Goal: Task Accomplishment & Management: Manage account settings

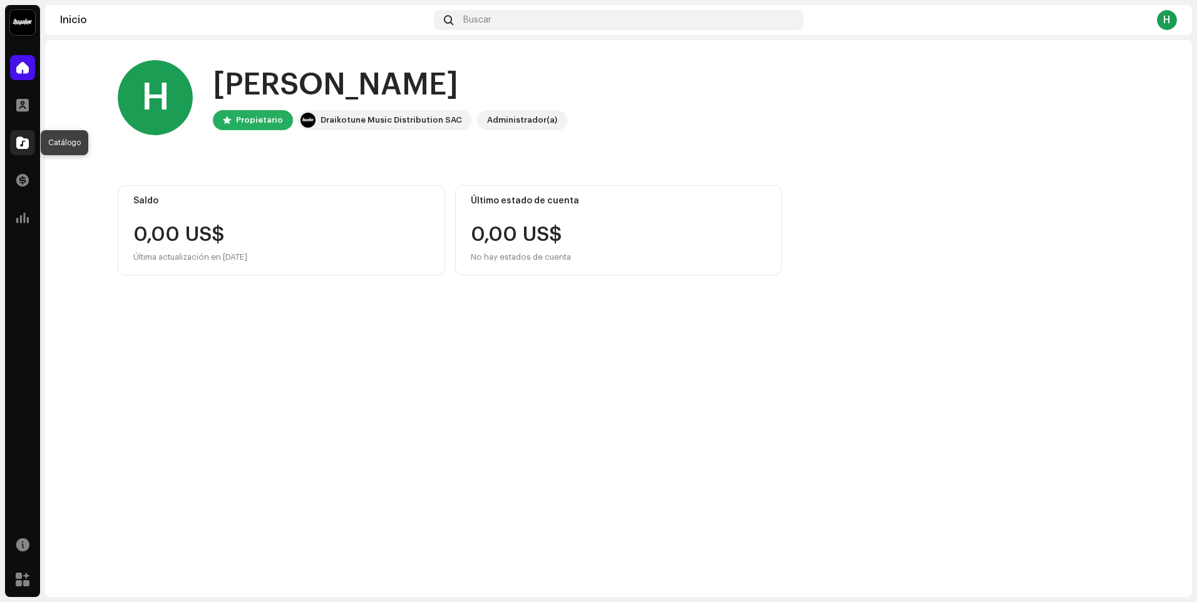
click at [24, 143] on span at bounding box center [22, 143] width 13 height 10
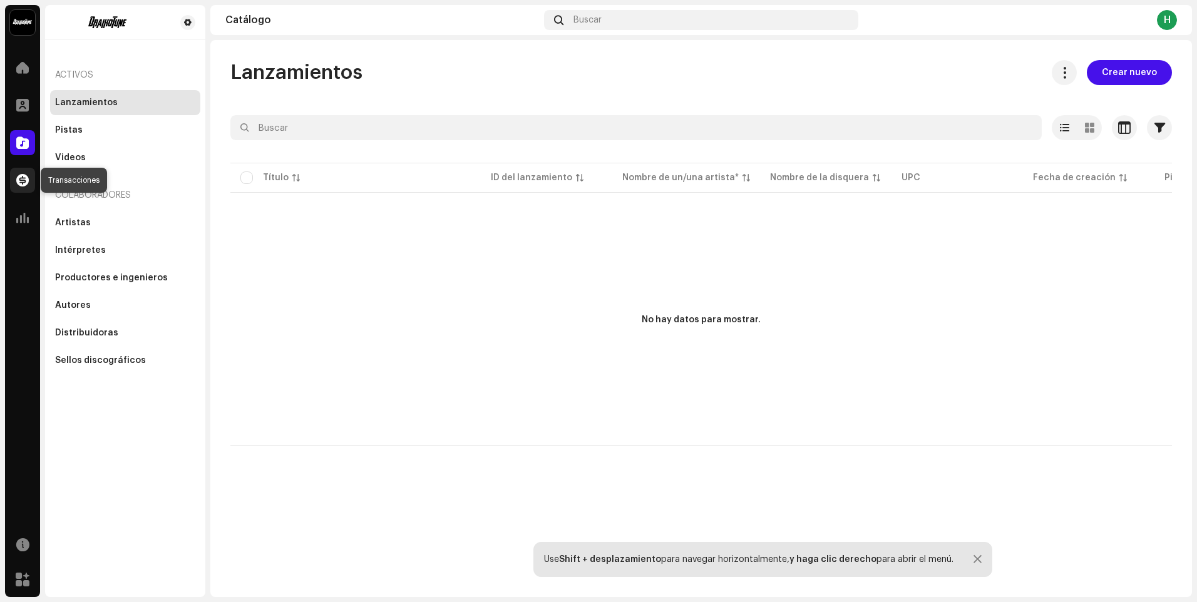
click at [24, 184] on span at bounding box center [22, 180] width 13 height 10
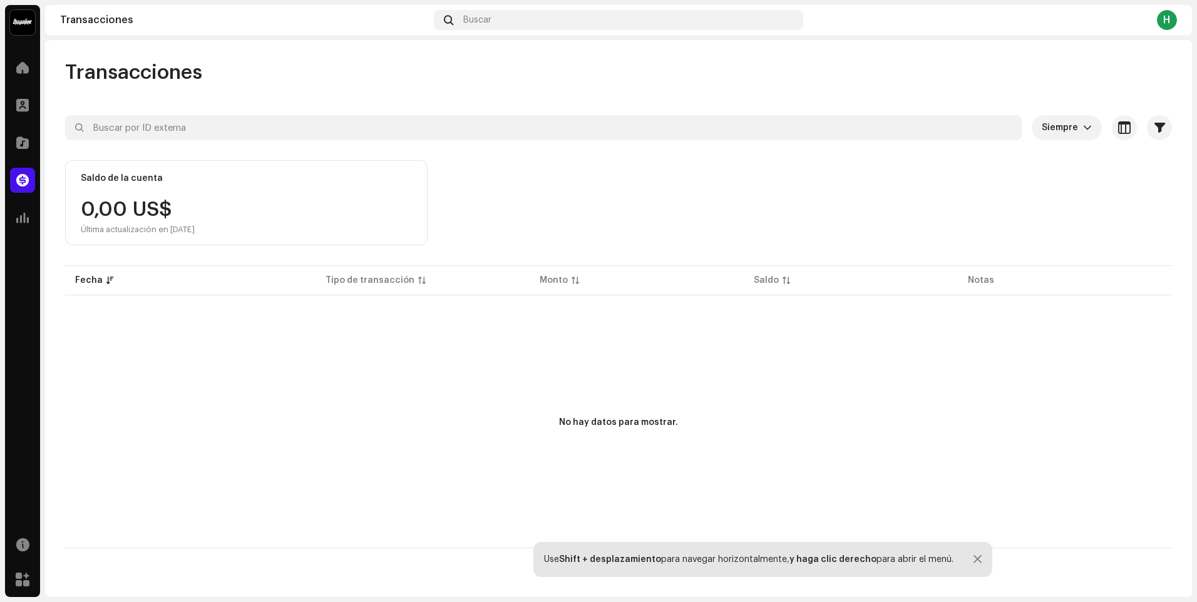
click at [1166, 29] on div "H" at bounding box center [1166, 20] width 20 height 20
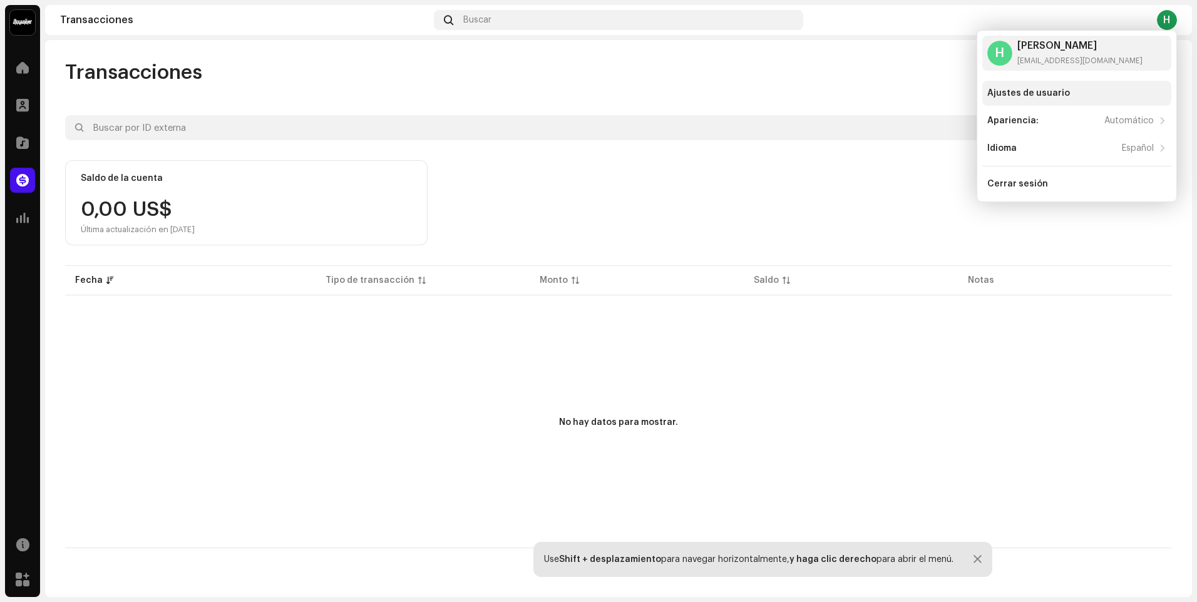
click at [1047, 94] on div "Ajustes de usuario" at bounding box center [1028, 93] width 83 height 10
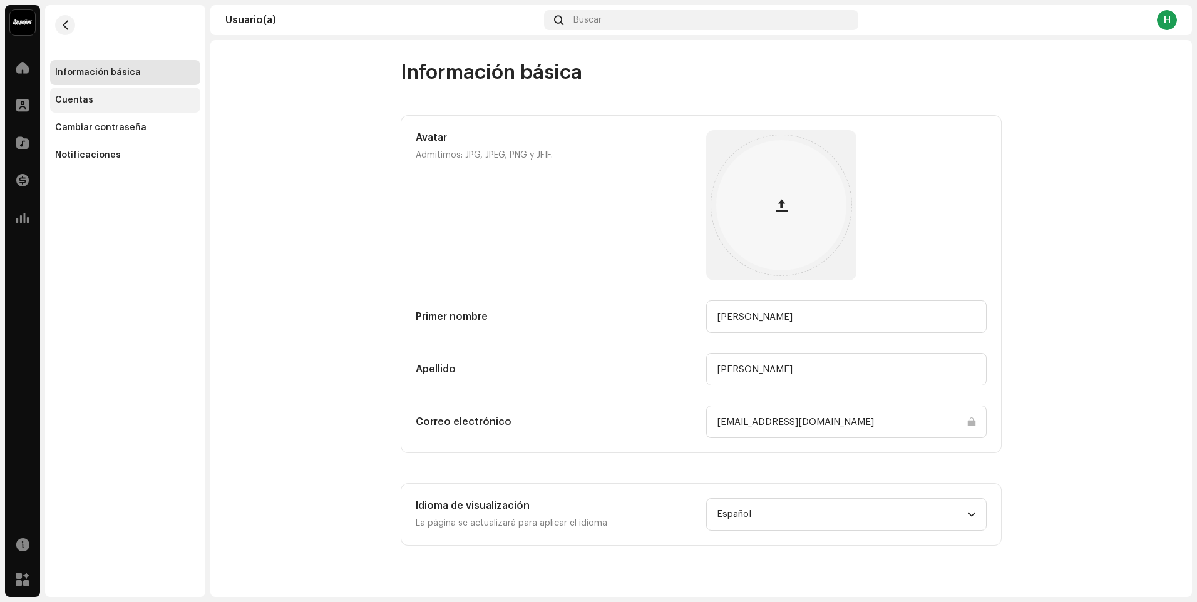
click at [103, 109] on div "Cuentas" at bounding box center [125, 100] width 150 height 25
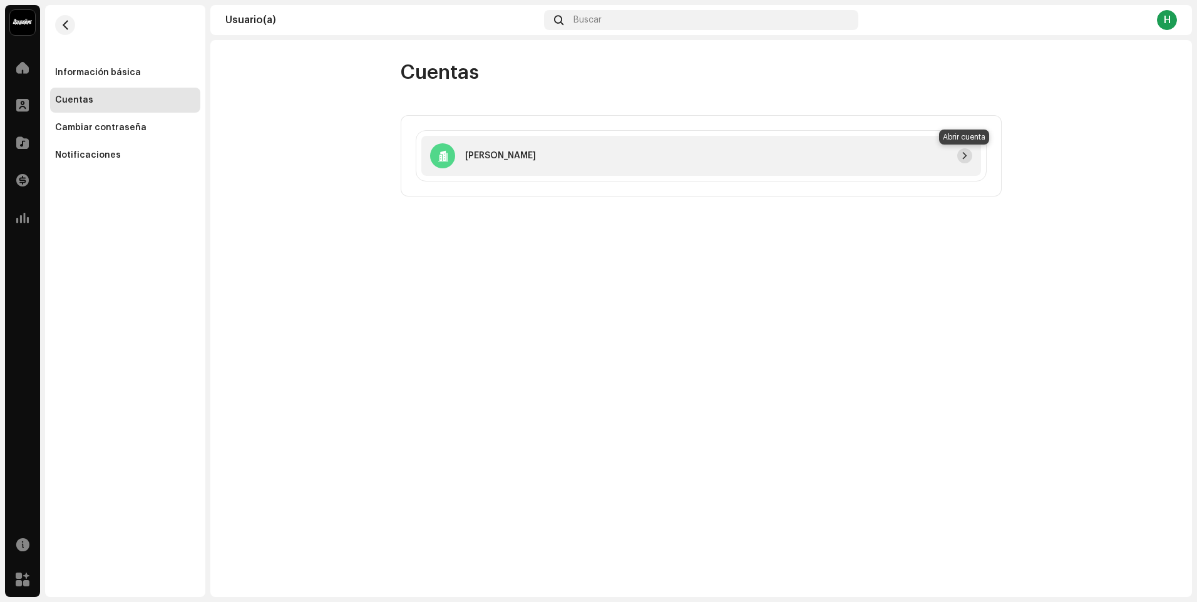
click at [962, 160] on span "button" at bounding box center [965, 156] width 8 height 10
click at [151, 73] on div "Información básica" at bounding box center [125, 73] width 140 height 10
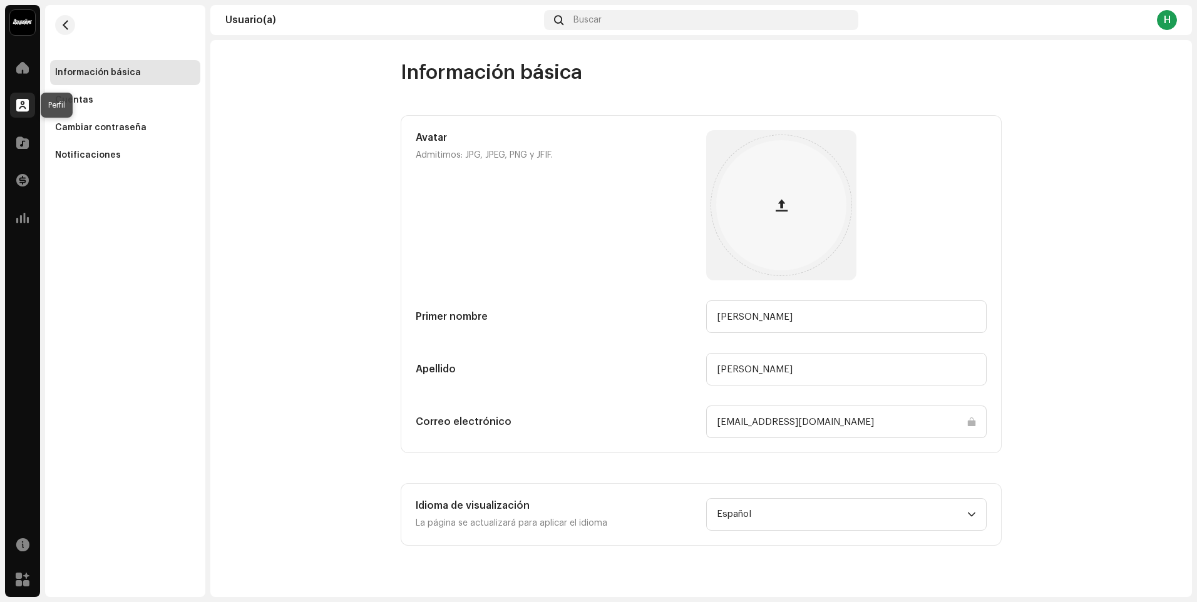
click at [19, 108] on span at bounding box center [22, 105] width 13 height 10
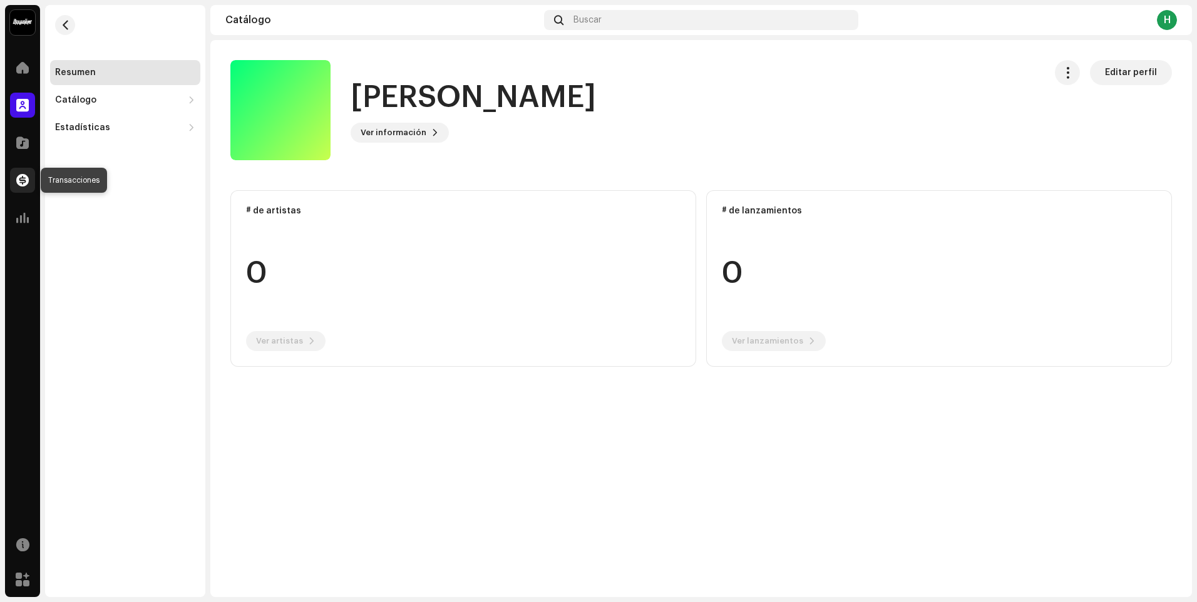
click at [24, 183] on span at bounding box center [22, 180] width 13 height 10
